Goal: Information Seeking & Learning: Learn about a topic

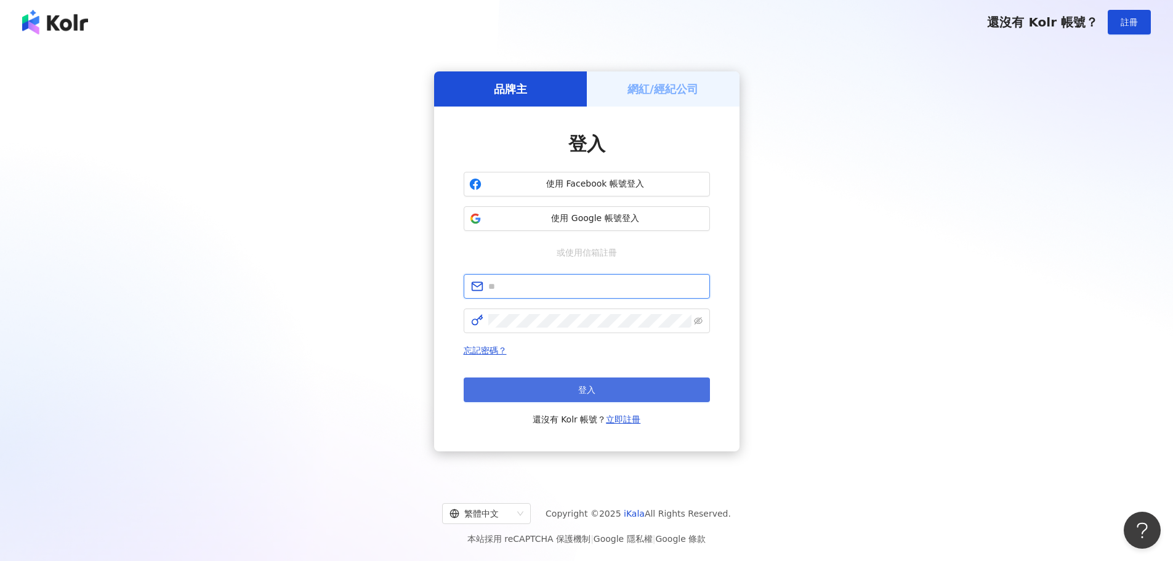
type input "**********"
click at [559, 387] on button "登入" at bounding box center [586, 389] width 246 height 25
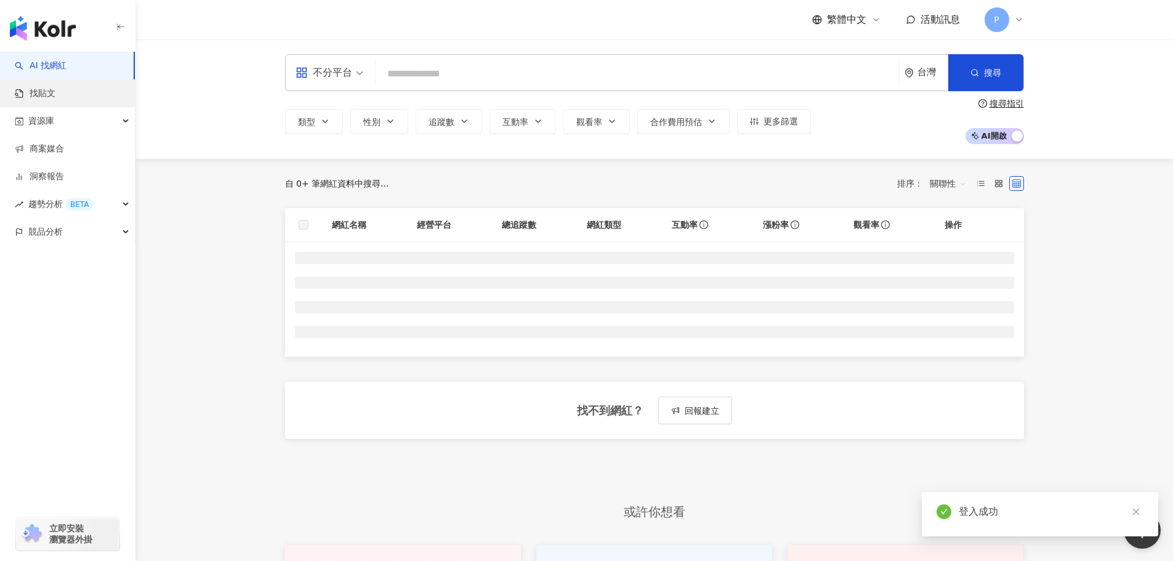
click at [55, 94] on link "找貼文" at bounding box center [35, 93] width 41 height 12
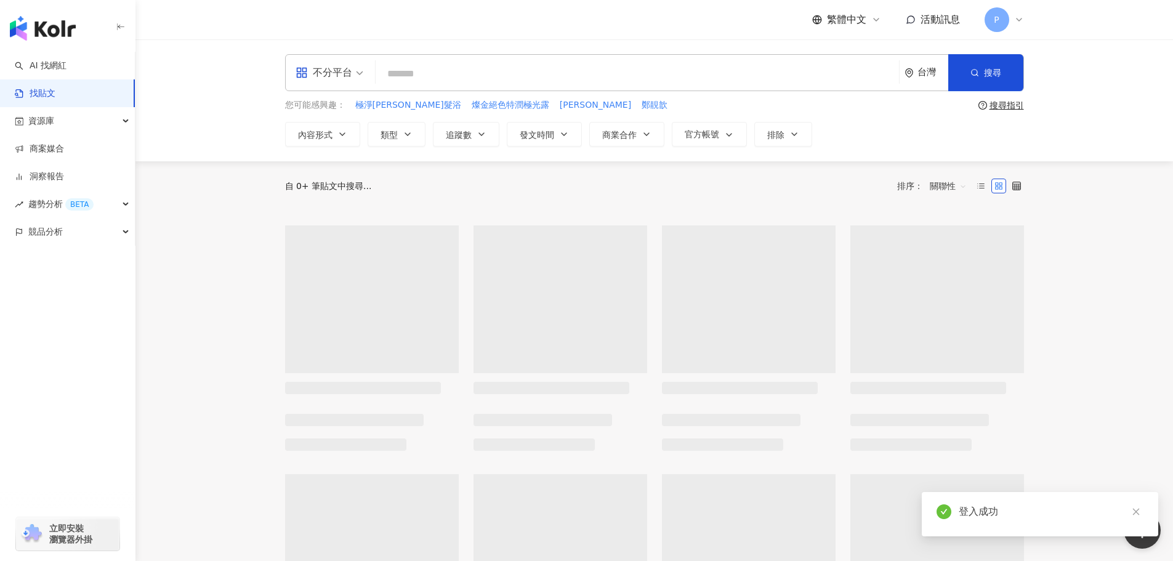
click at [539, 78] on input "search" at bounding box center [636, 73] width 513 height 26
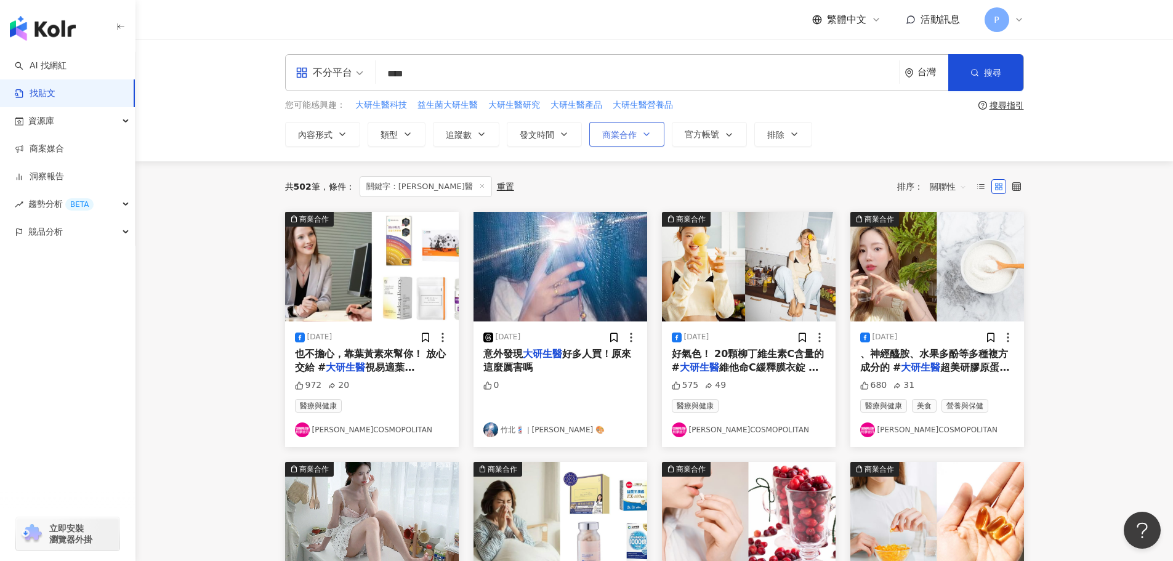
click at [633, 134] on span "商業合作" at bounding box center [619, 135] width 34 height 10
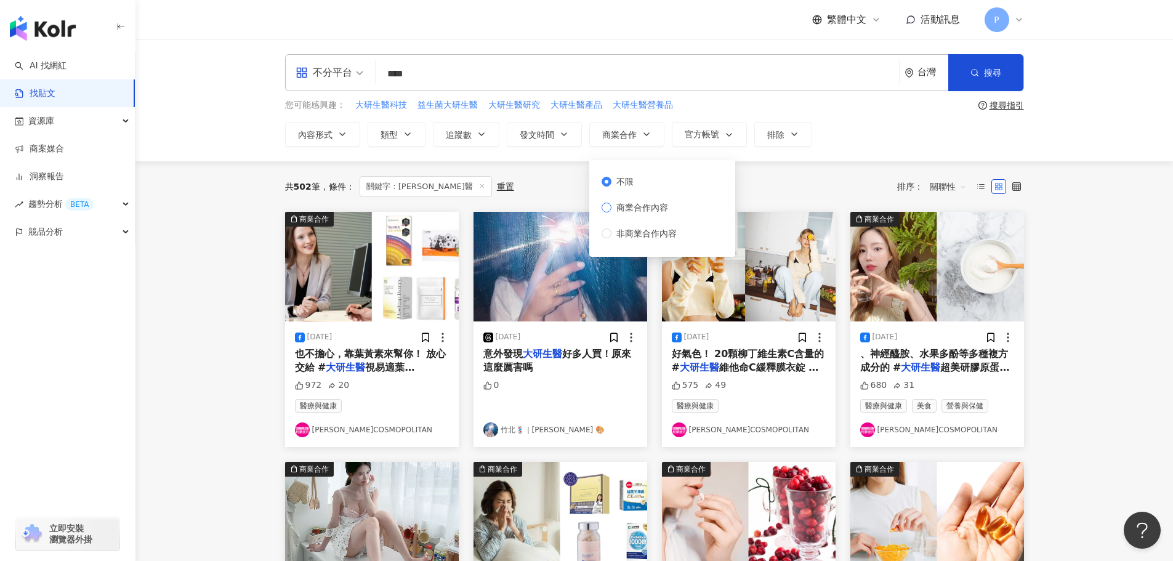
click at [624, 209] on span "商業合作內容" at bounding box center [642, 208] width 62 height 14
click at [1064, 257] on main "不分平台 **** 台灣 搜尋 您可能感興趣： 大研生醫科技 益生菌大研生醫 大研生醫研究 大研生醫產品 大研生醫營養品 搜尋指引 內容形式 類型 追蹤數 發…" at bounding box center [653, 543] width 1037 height 1008
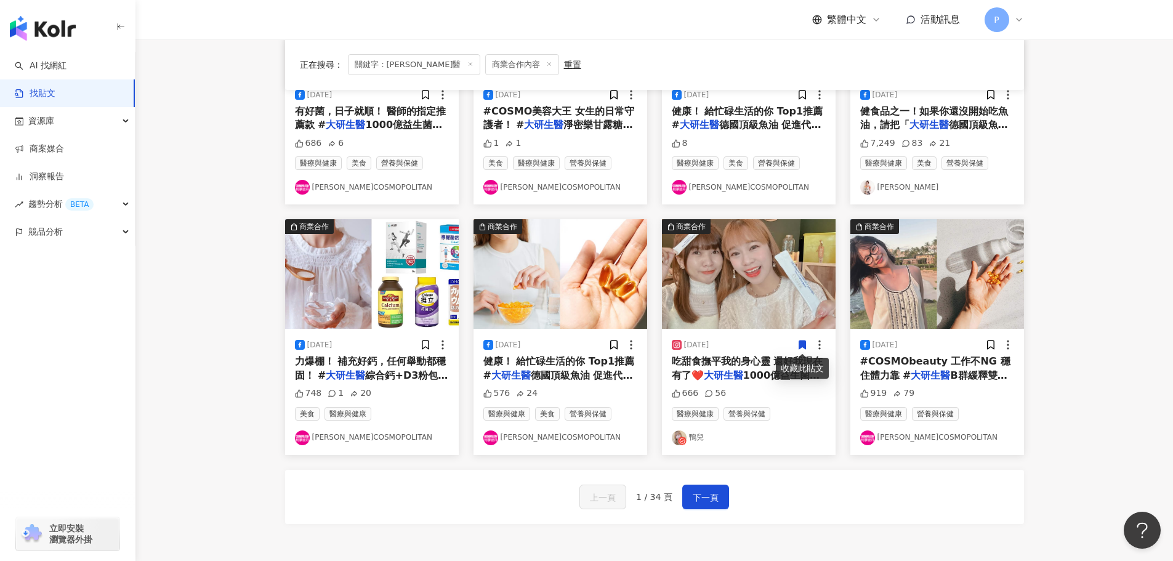
scroll to position [616, 0]
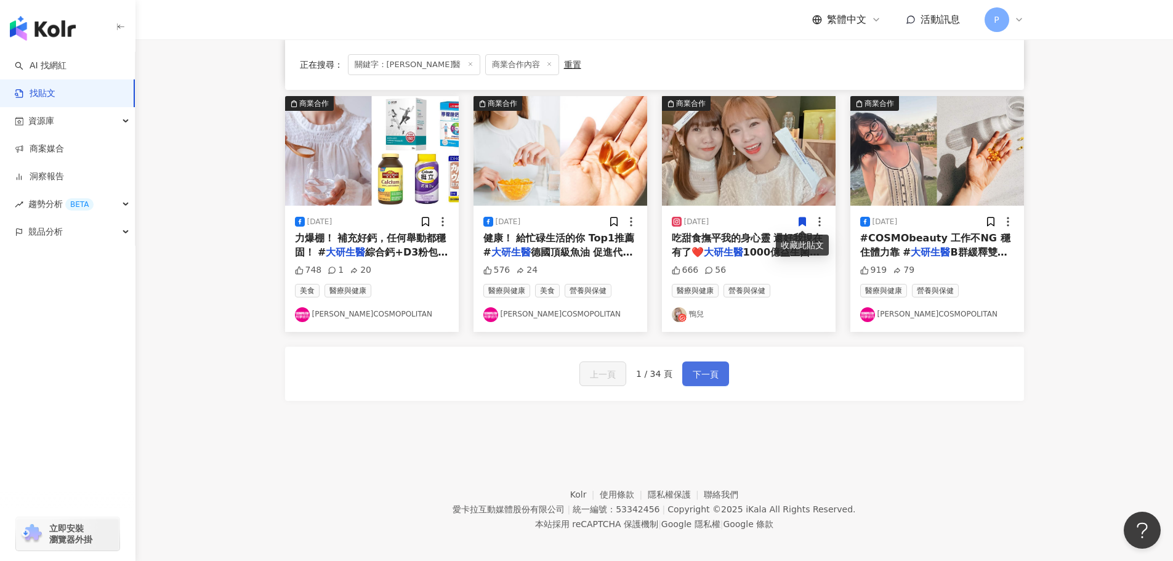
click at [720, 369] on button "下一頁" at bounding box center [705, 373] width 47 height 25
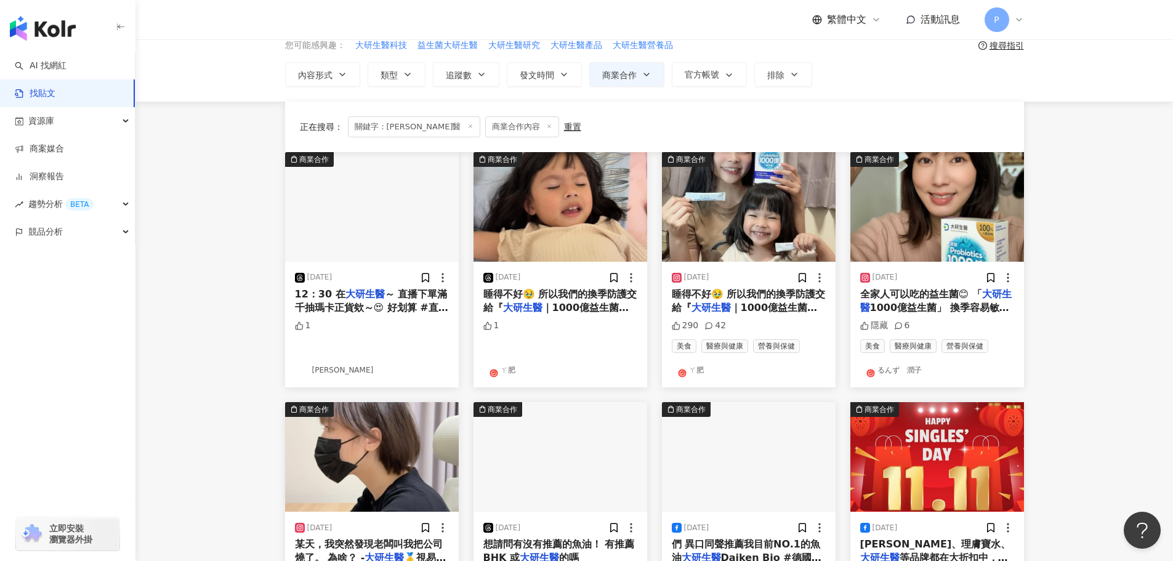
scroll to position [0, 0]
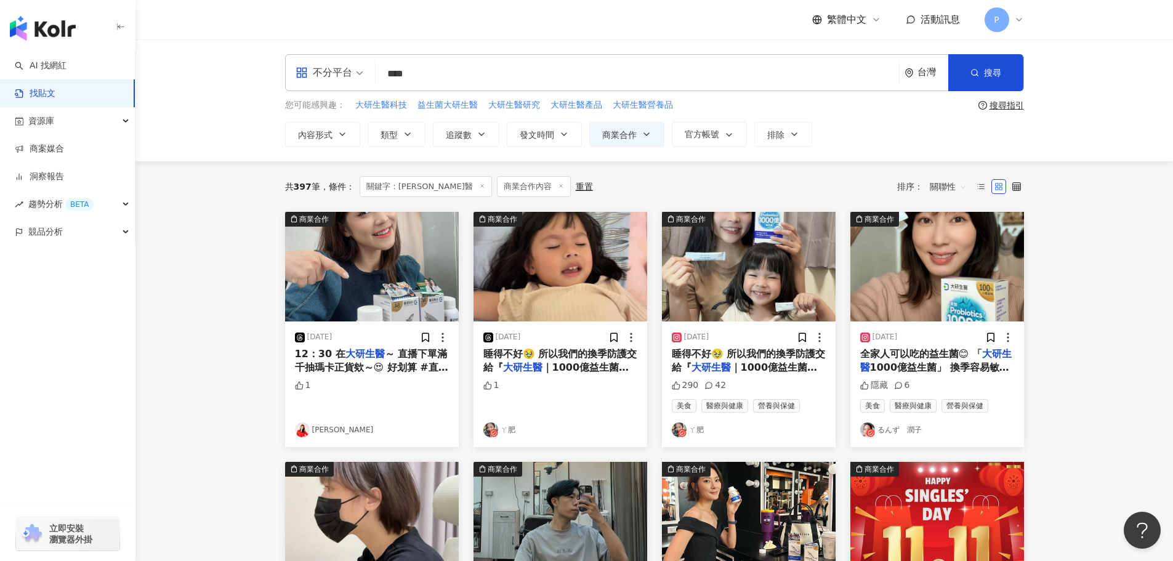
click at [499, 73] on input "****" at bounding box center [636, 73] width 513 height 26
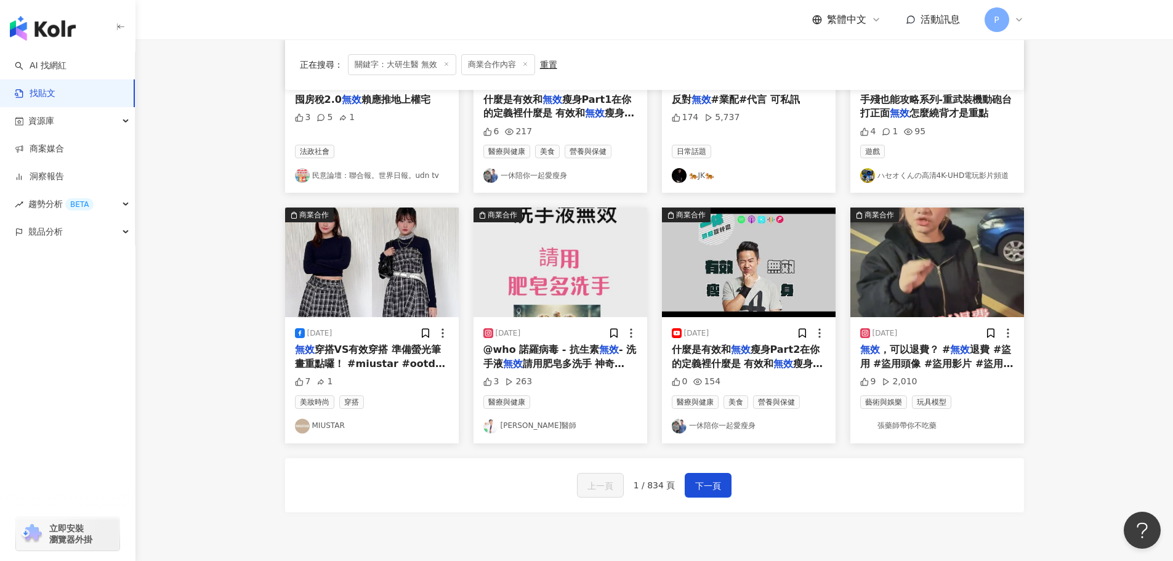
scroll to position [554, 0]
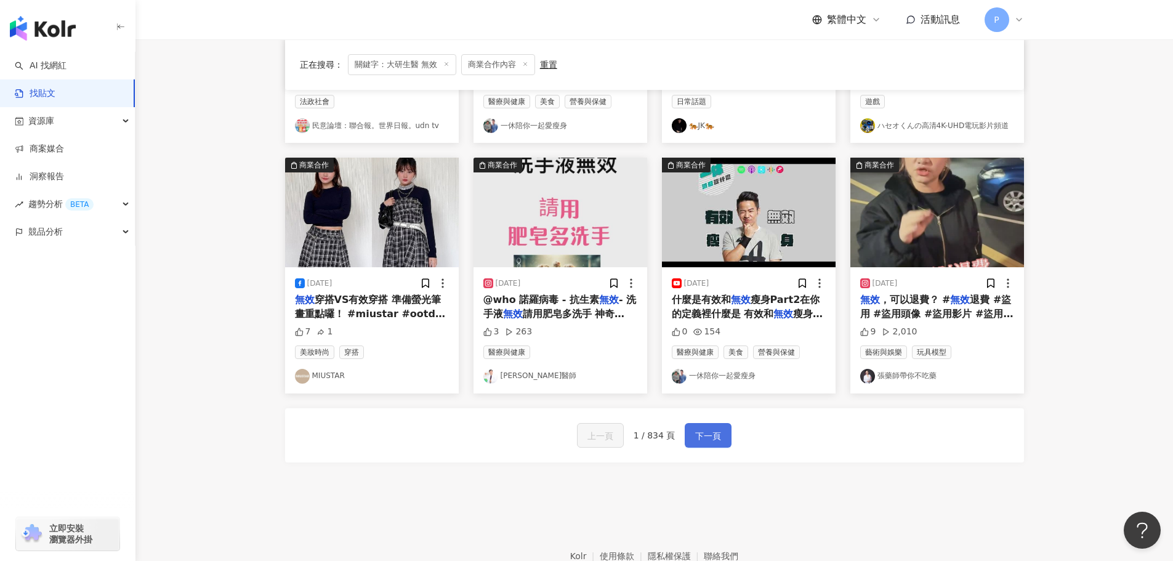
click at [705, 434] on span "下一頁" at bounding box center [708, 435] width 26 height 15
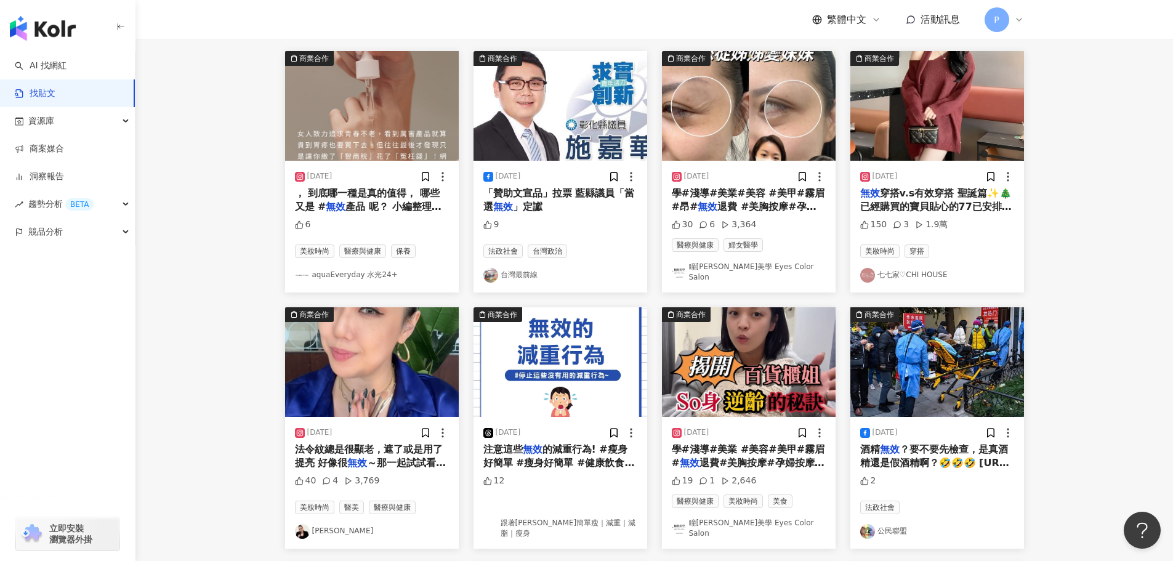
scroll to position [0, 0]
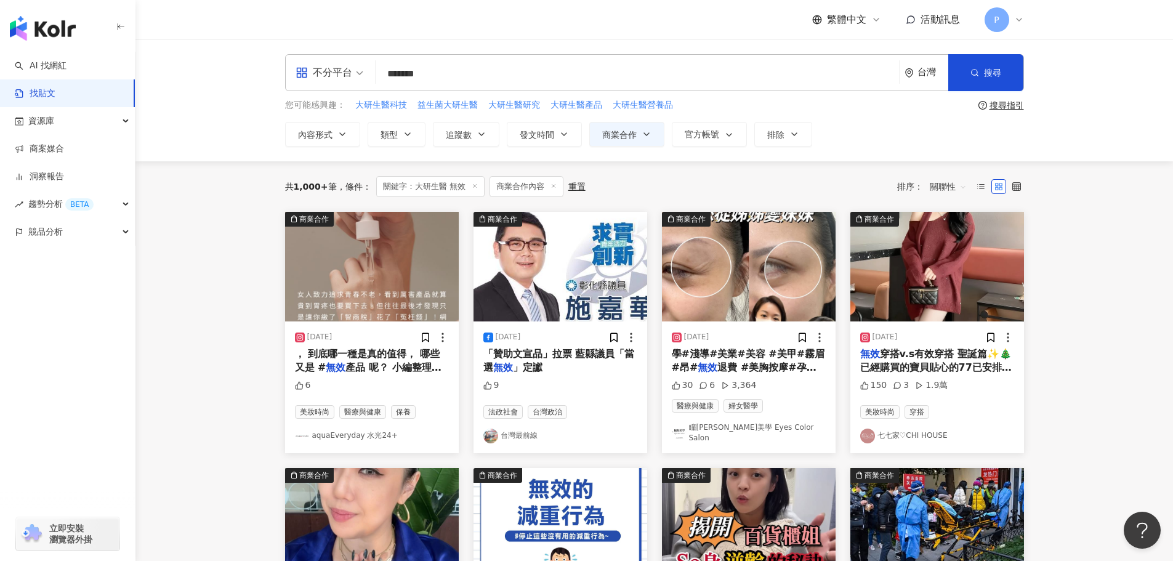
drag, startPoint x: 458, startPoint y: 74, endPoint x: 423, endPoint y: 76, distance: 35.1
click at [423, 76] on input "*******" at bounding box center [636, 73] width 513 height 26
type input "****"
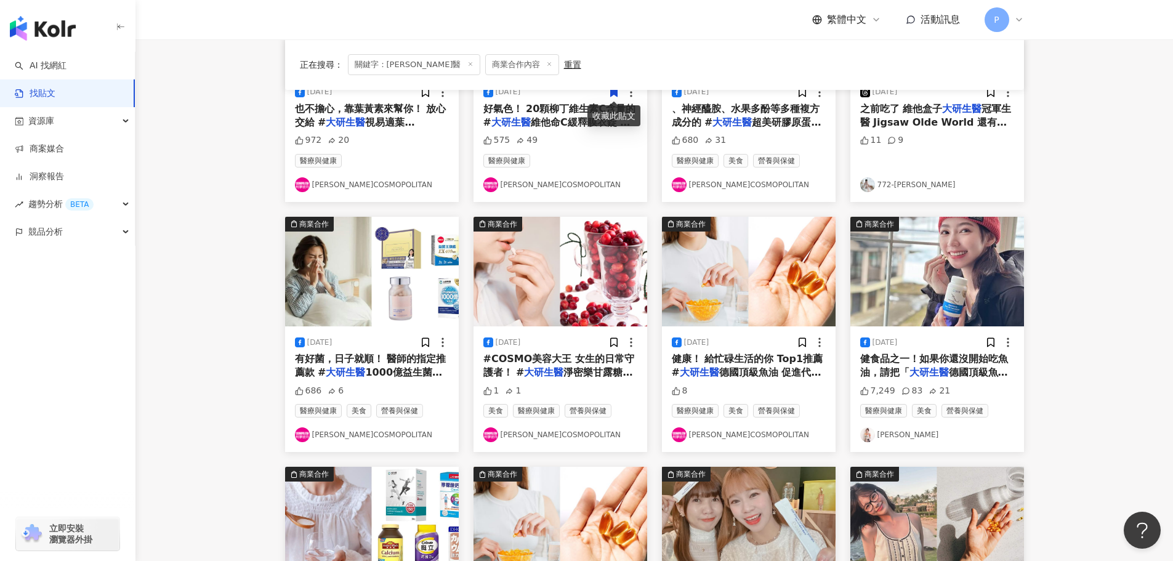
scroll to position [554, 0]
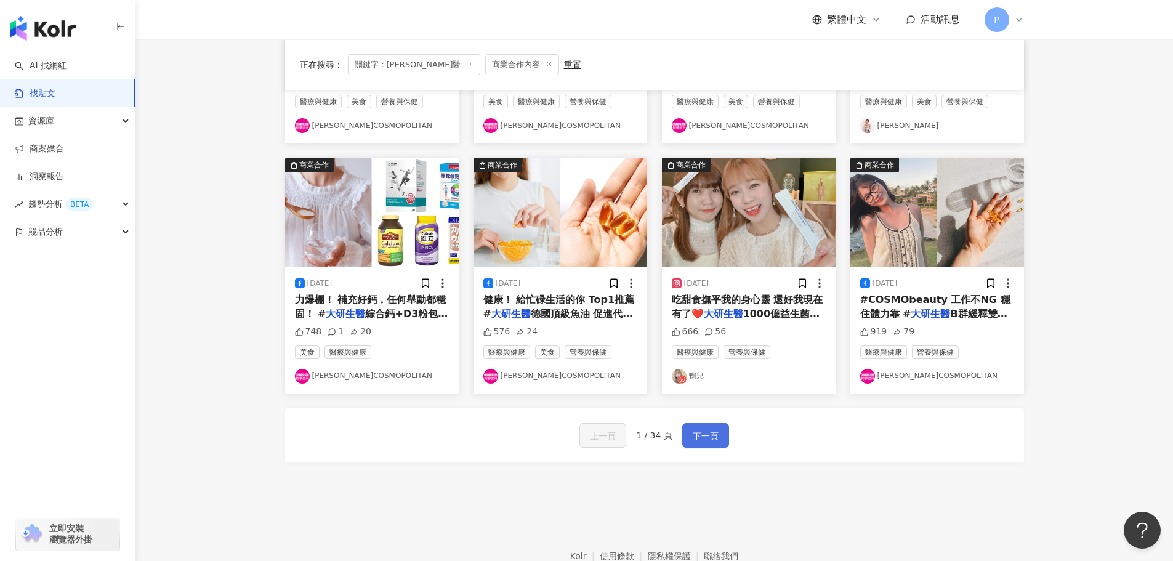
click at [700, 437] on span "下一頁" at bounding box center [705, 435] width 26 height 15
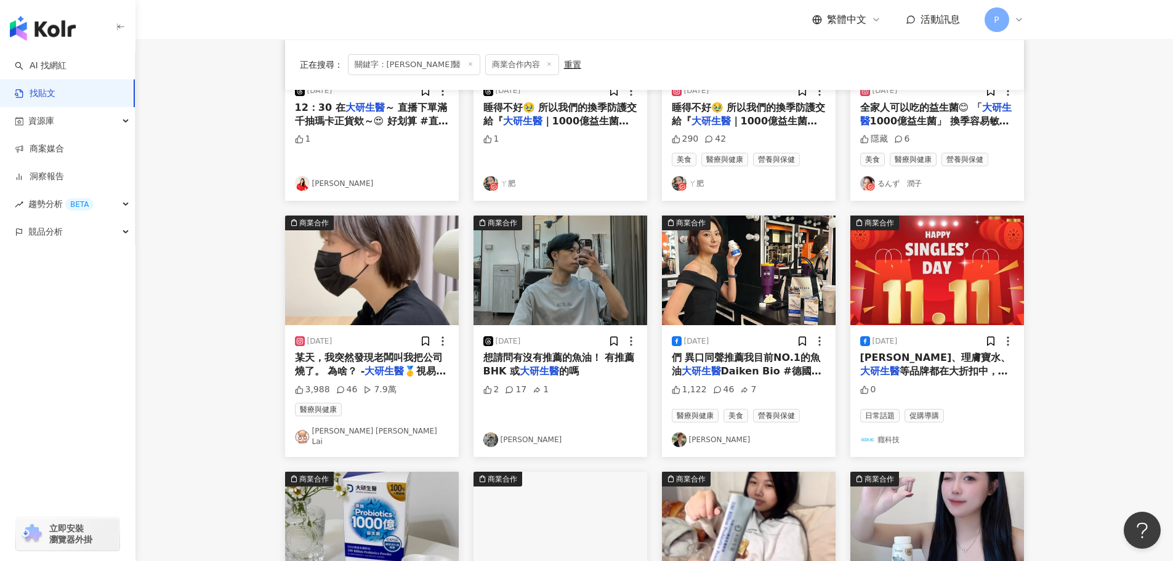
scroll to position [0, 0]
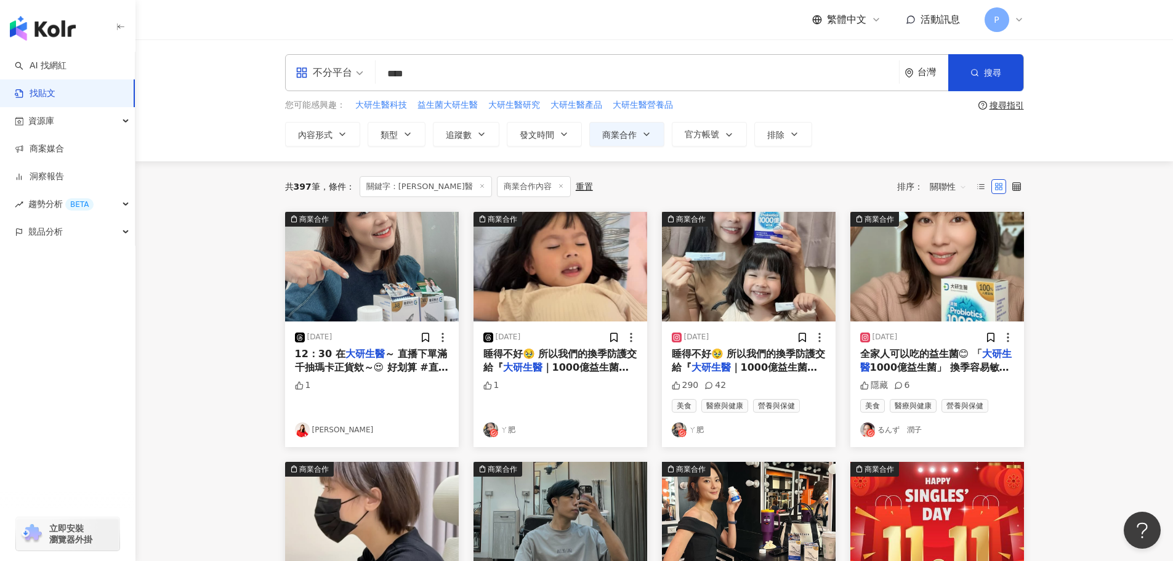
click at [347, 294] on img at bounding box center [372, 267] width 174 height 110
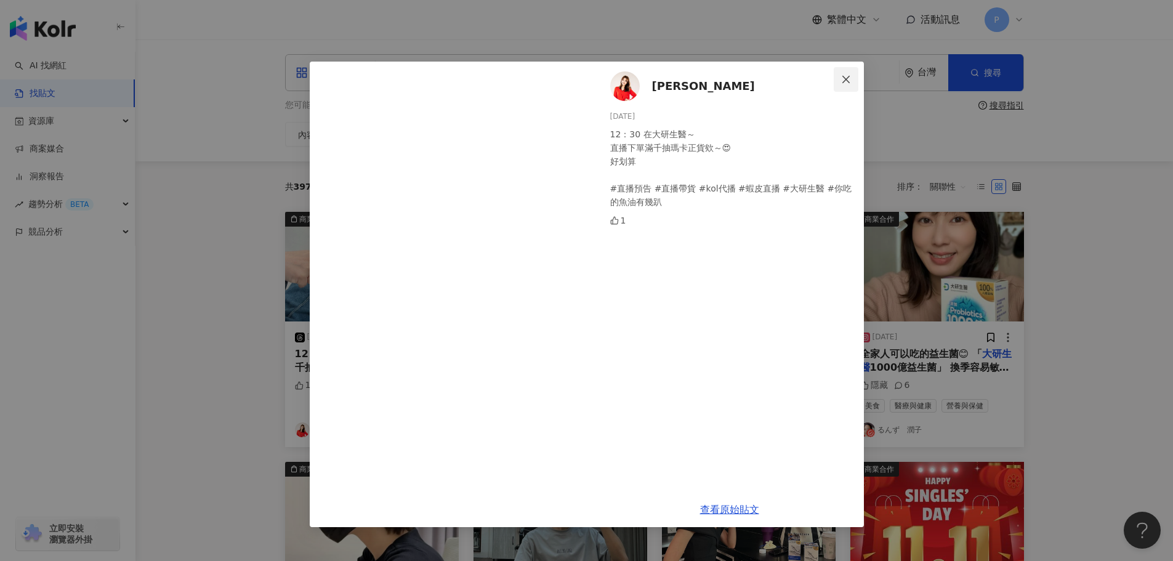
click at [845, 77] on icon "close" at bounding box center [846, 79] width 10 height 10
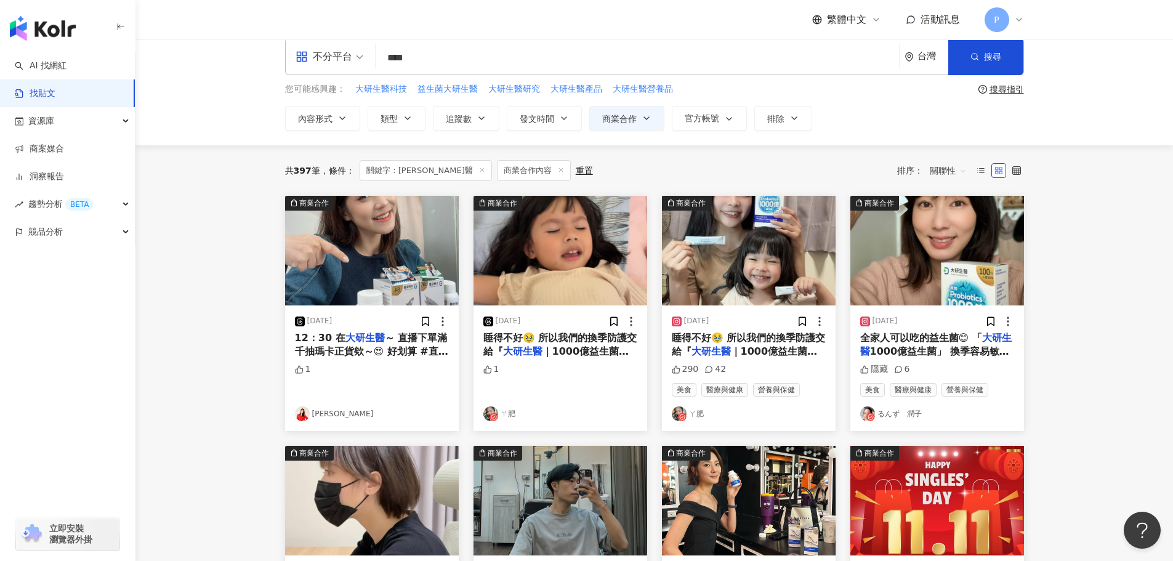
scroll to position [62, 0]
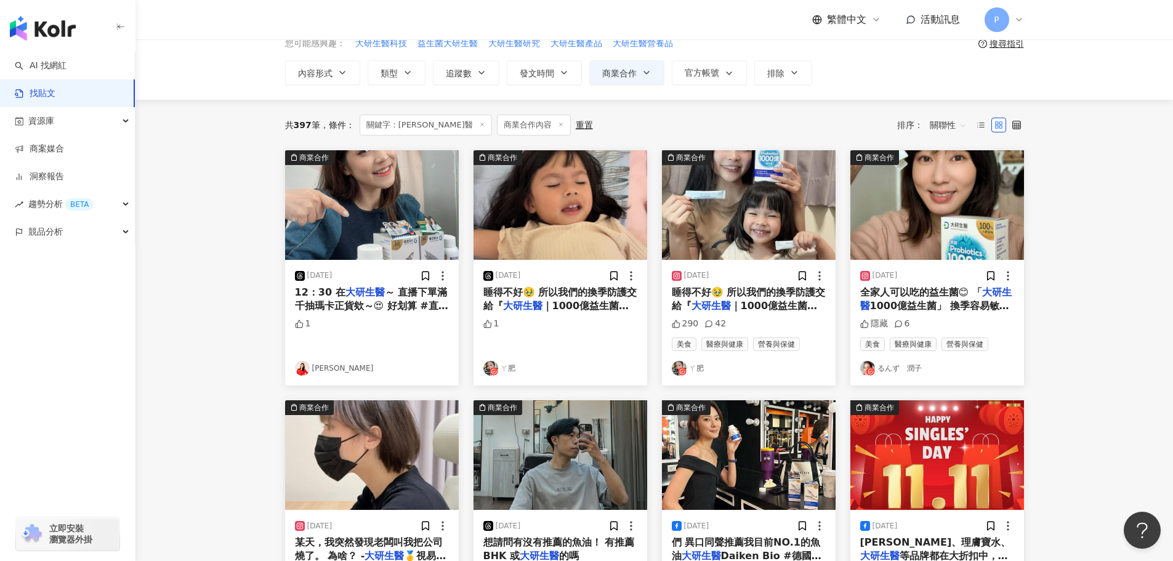
click at [909, 300] on span "1000億益生菌」 換季容易敏感，衛生紙抽不停、 到處抓來抓去的人要提前開始吃唷🫶 其實我也是換季敏感人🥲真的需要吃益生菌！ 日本其實有很多益生菌 但在台灣我…" at bounding box center [937, 340] width 154 height 81
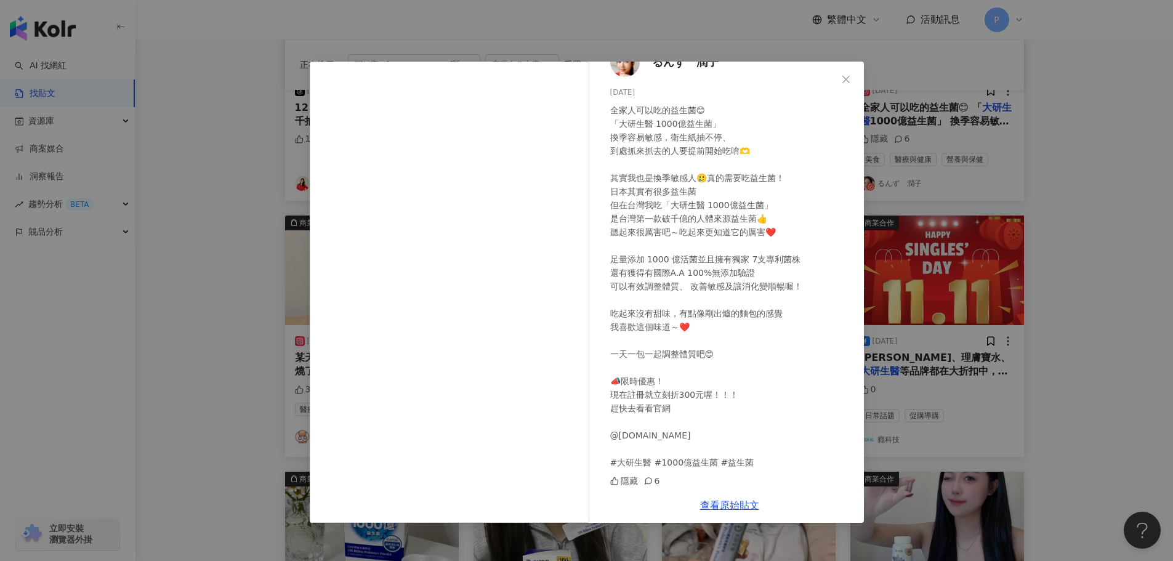
scroll to position [0, 0]
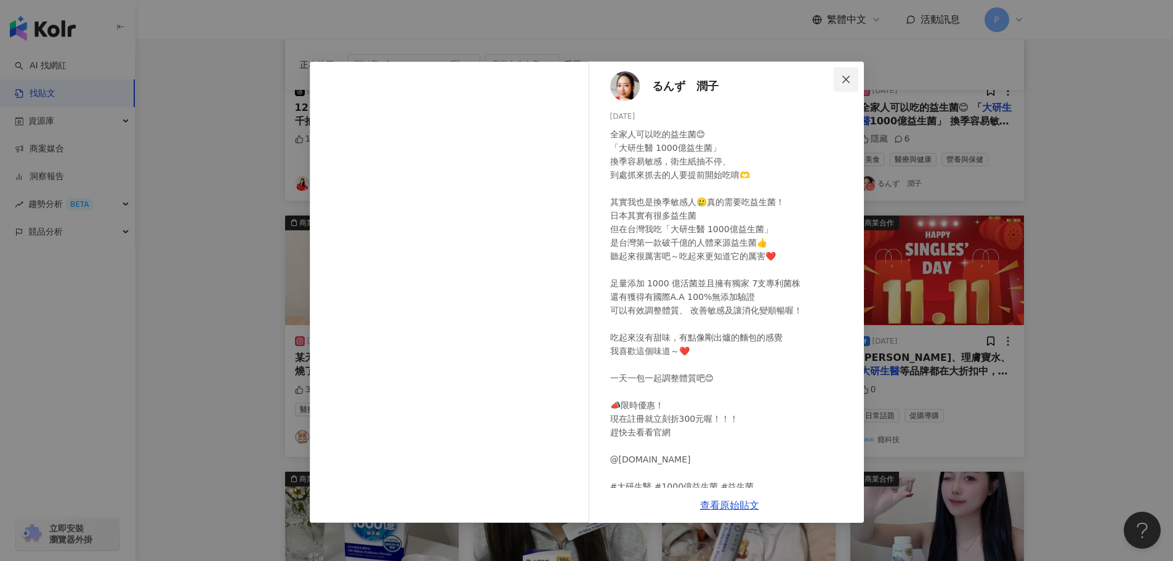
click at [841, 78] on icon "close" at bounding box center [846, 79] width 10 height 10
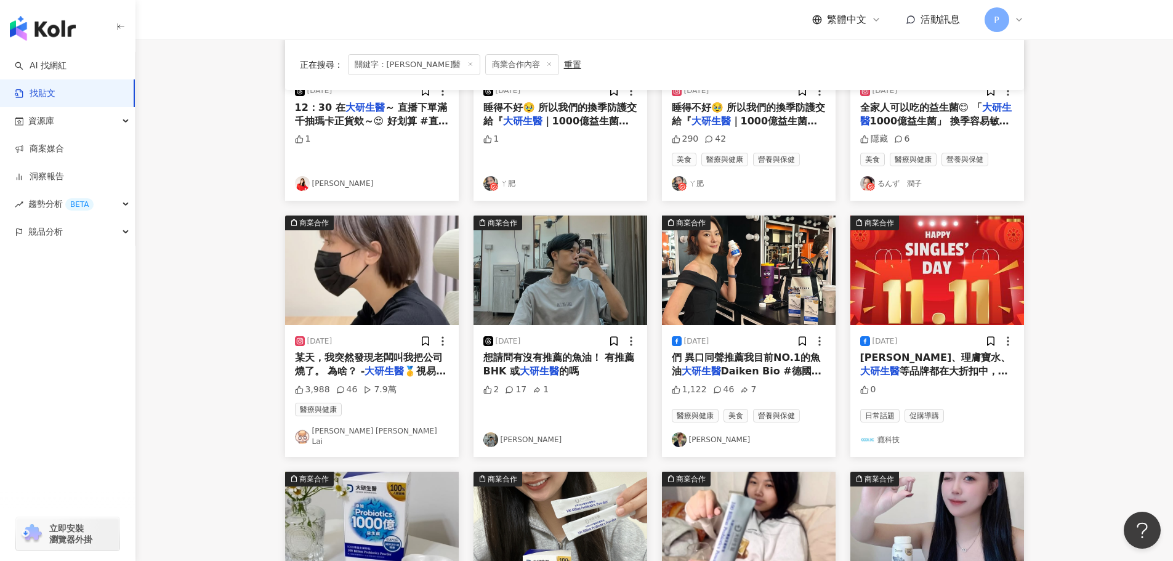
click at [740, 260] on img at bounding box center [749, 270] width 174 height 110
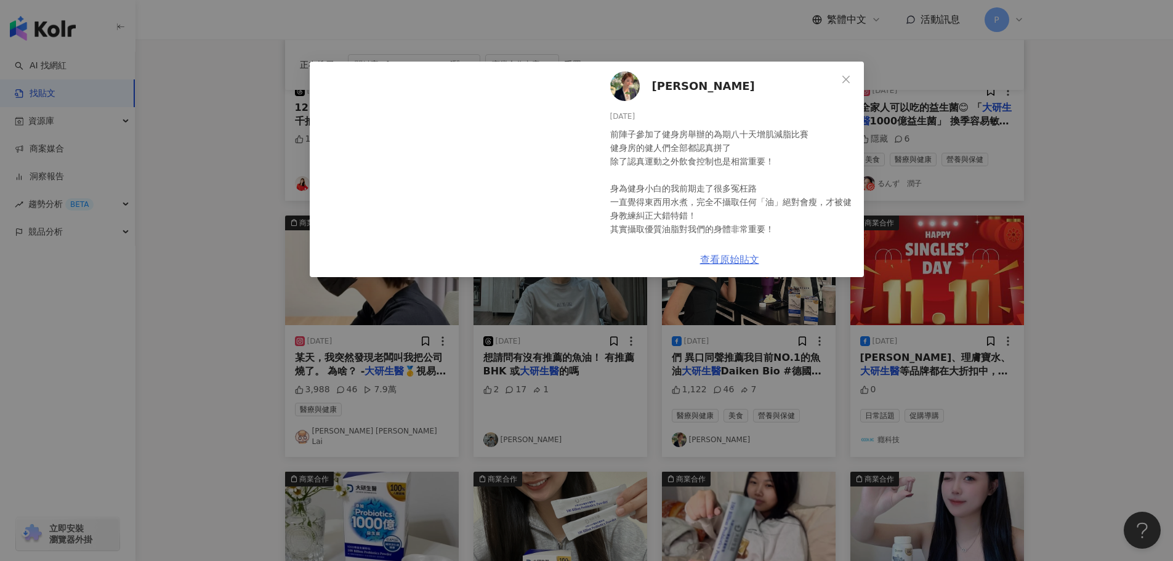
click at [731, 262] on link "查看原始貼文" at bounding box center [729, 260] width 59 height 12
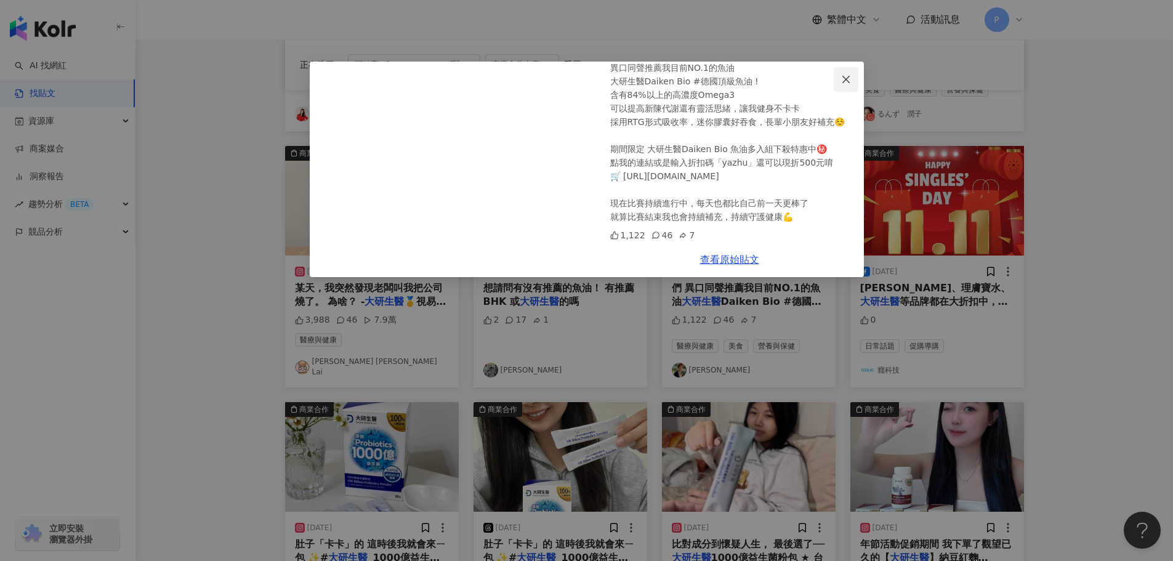
scroll to position [369, 0]
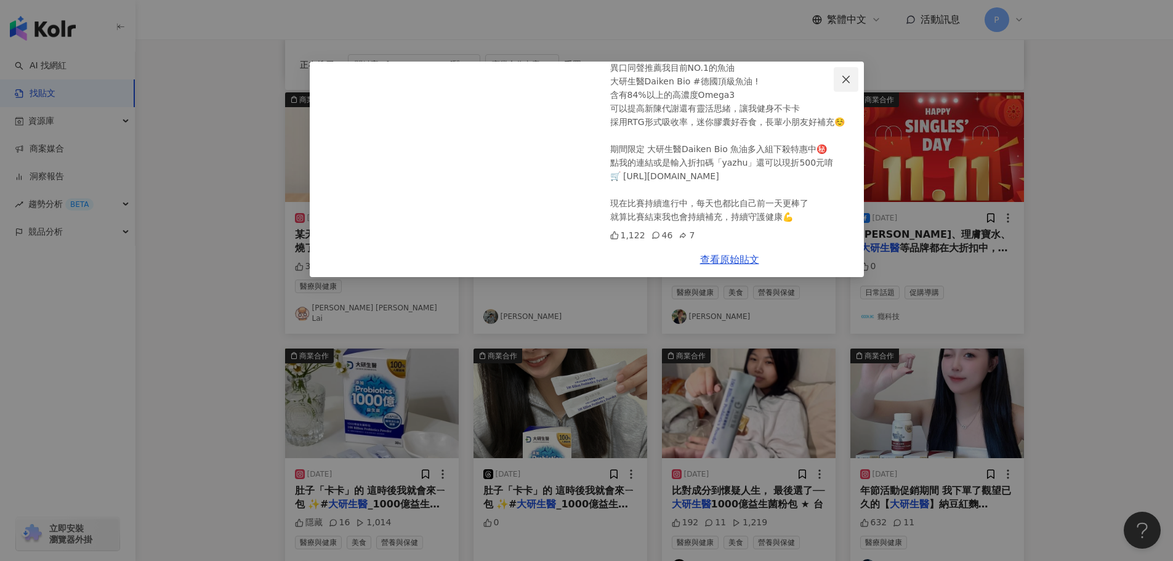
click at [846, 77] on icon "close" at bounding box center [846, 79] width 10 height 10
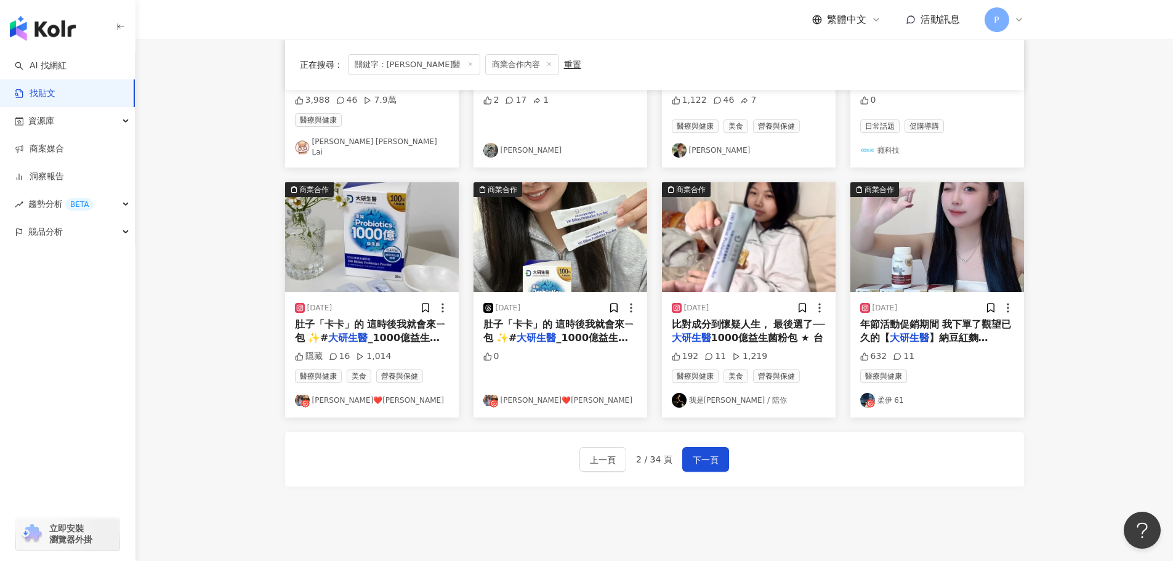
scroll to position [554, 0]
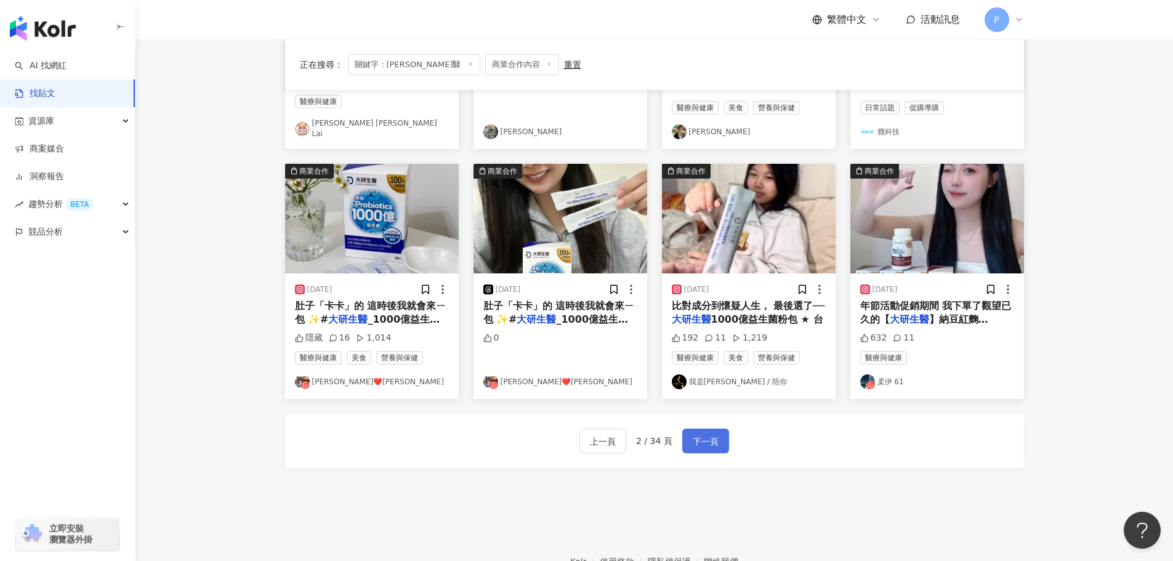
click at [696, 434] on span "下一頁" at bounding box center [705, 441] width 26 height 15
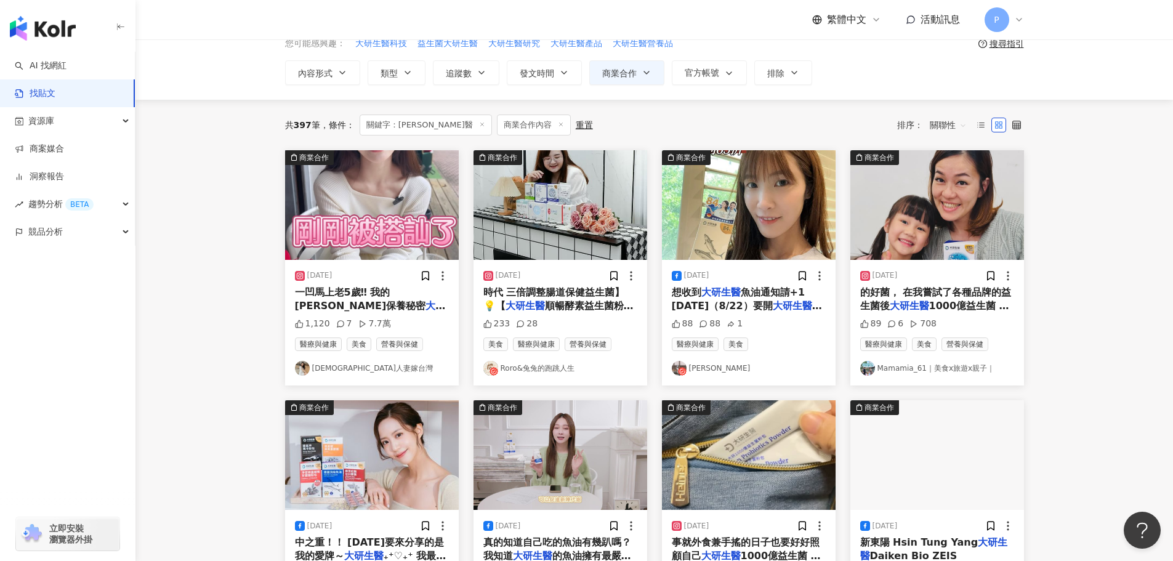
scroll to position [0, 0]
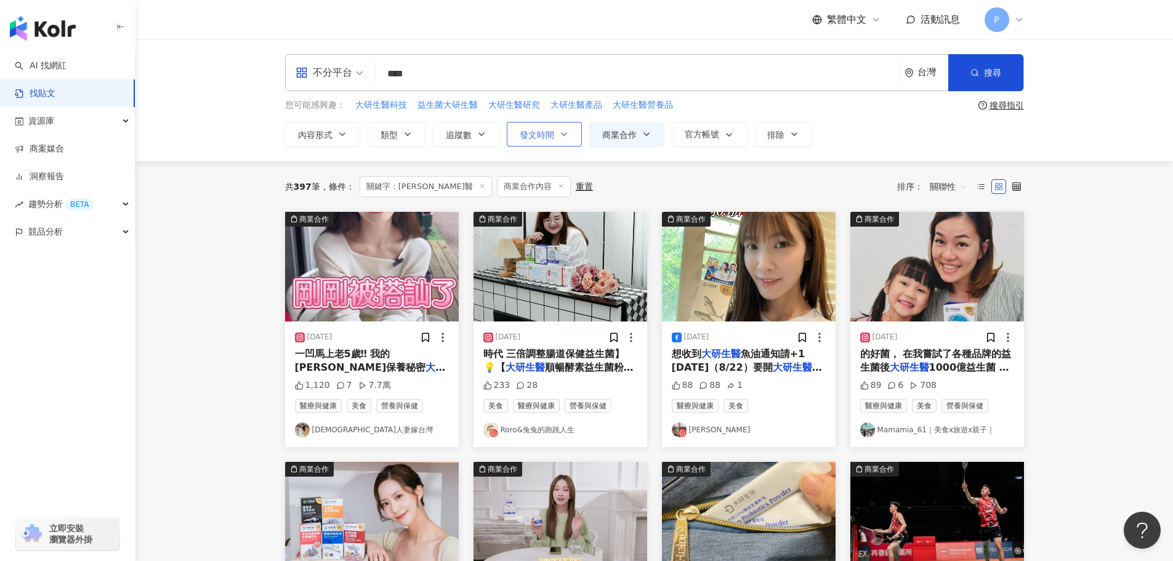
click at [545, 140] on button "發文時間" at bounding box center [544, 134] width 75 height 25
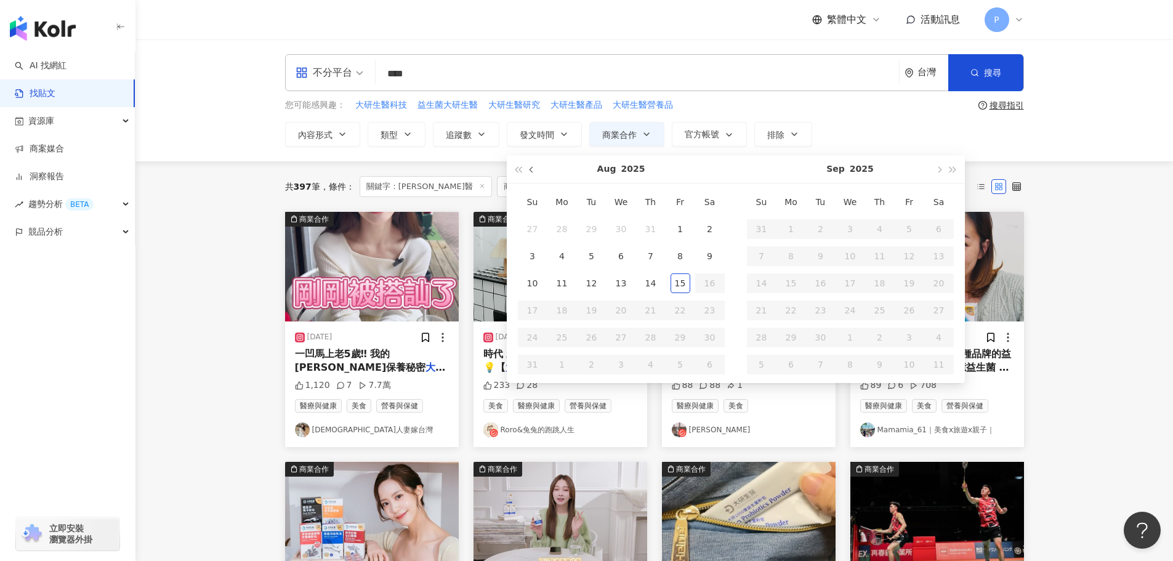
click at [531, 170] on span "button" at bounding box center [532, 170] width 6 height 6
click at [532, 168] on span "button" at bounding box center [532, 170] width 6 height 6
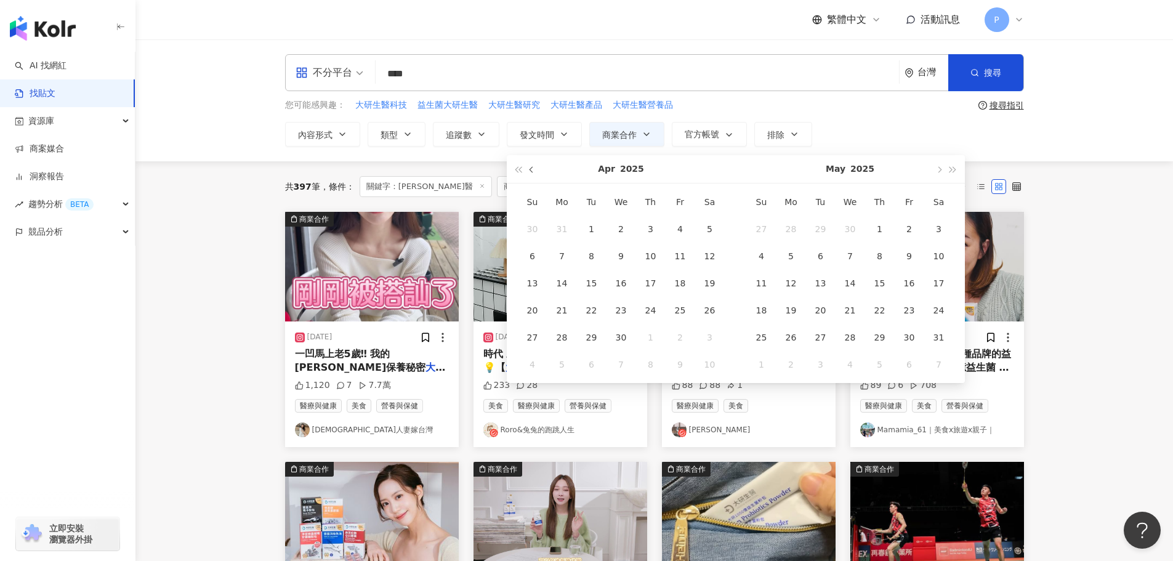
click at [532, 168] on span "button" at bounding box center [532, 170] width 6 height 6
type input "**********"
click at [532, 230] on div "1" at bounding box center [533, 229] width 20 height 20
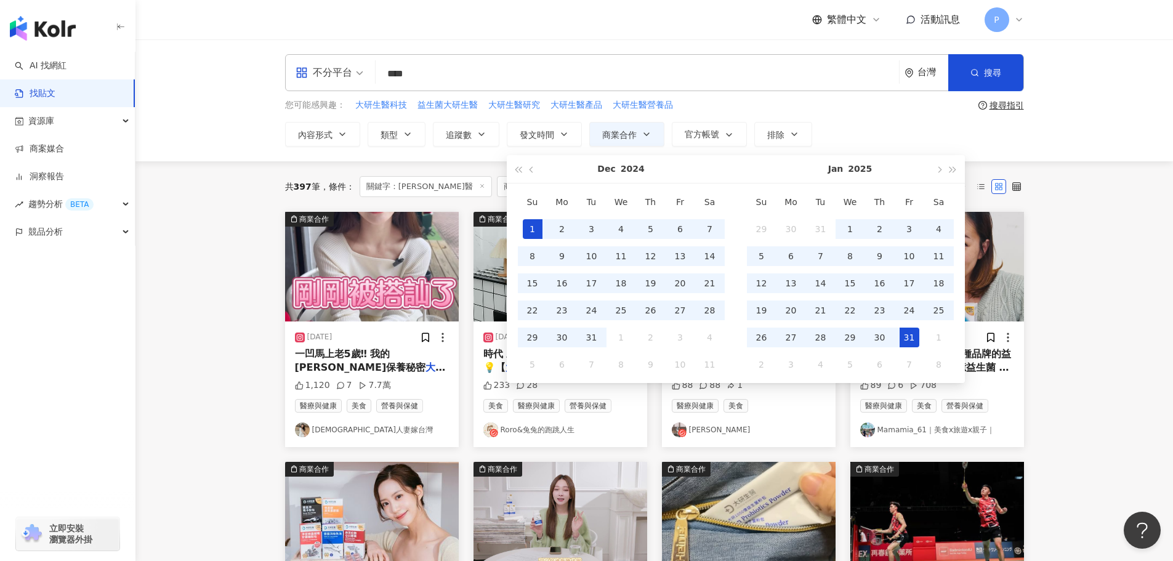
click at [904, 335] on div "31" at bounding box center [909, 337] width 20 height 20
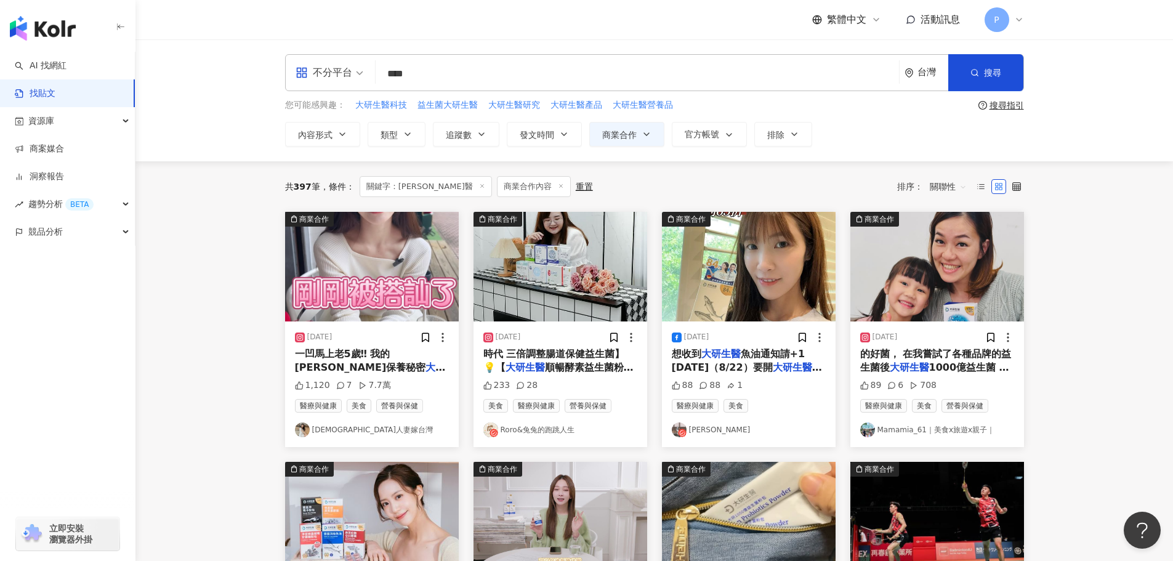
type input "**********"
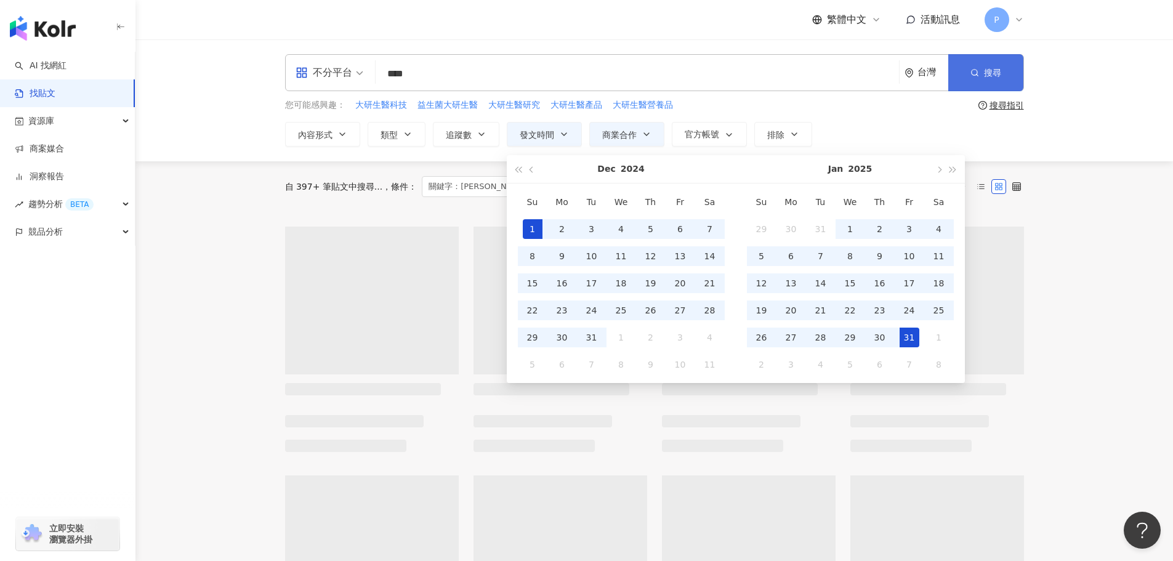
click at [974, 89] on button "搜尋" at bounding box center [985, 72] width 75 height 37
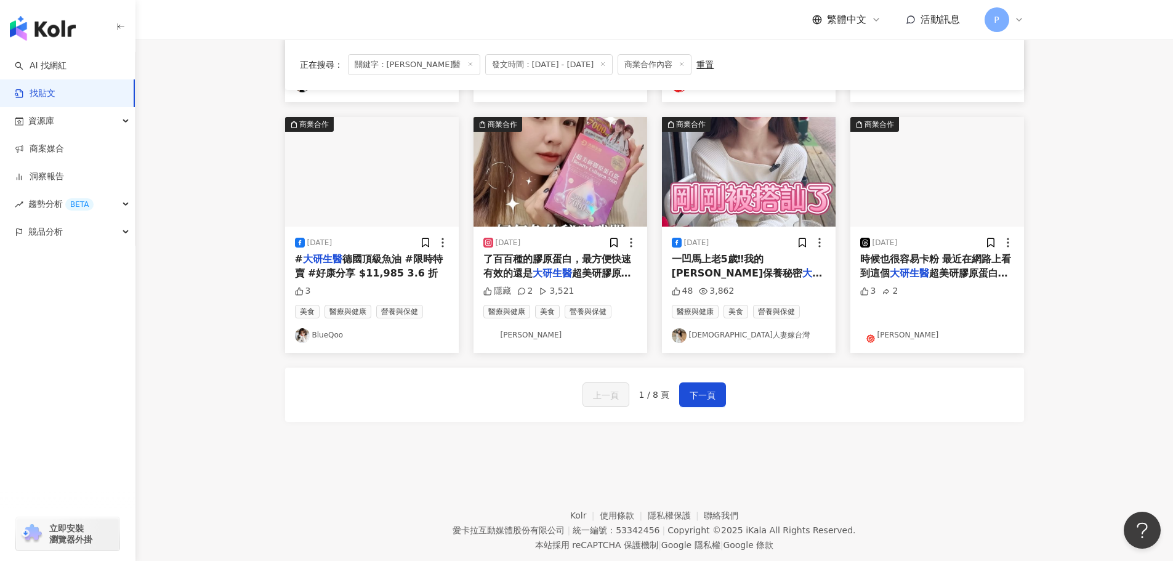
scroll to position [623, 0]
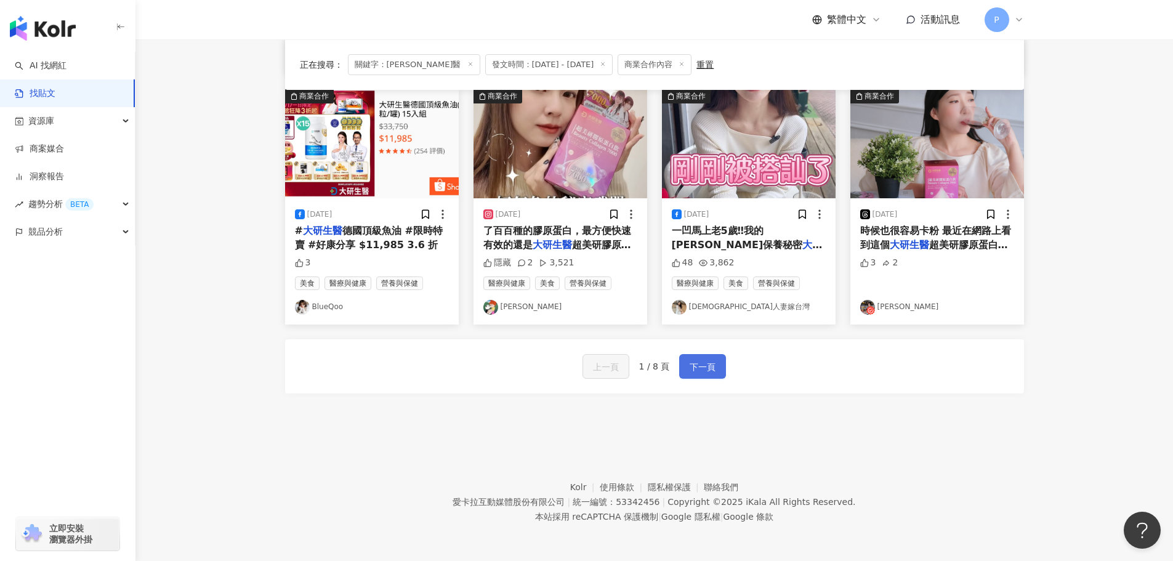
click at [720, 367] on button "下一頁" at bounding box center [702, 366] width 47 height 25
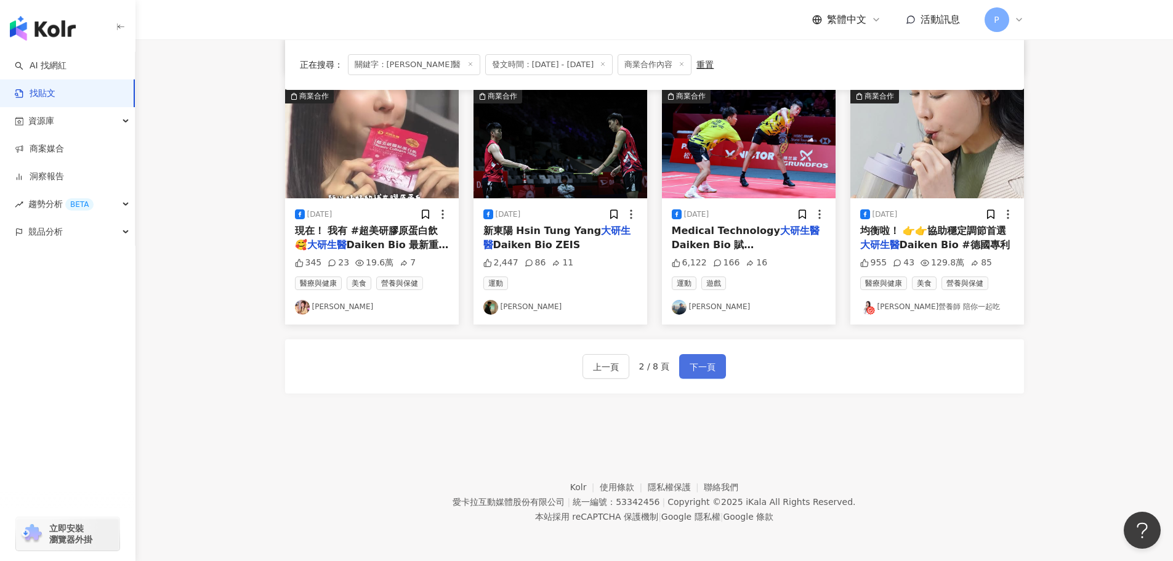
click at [692, 370] on span "下一頁" at bounding box center [702, 366] width 26 height 15
